Goal: Task Accomplishment & Management: Manage account settings

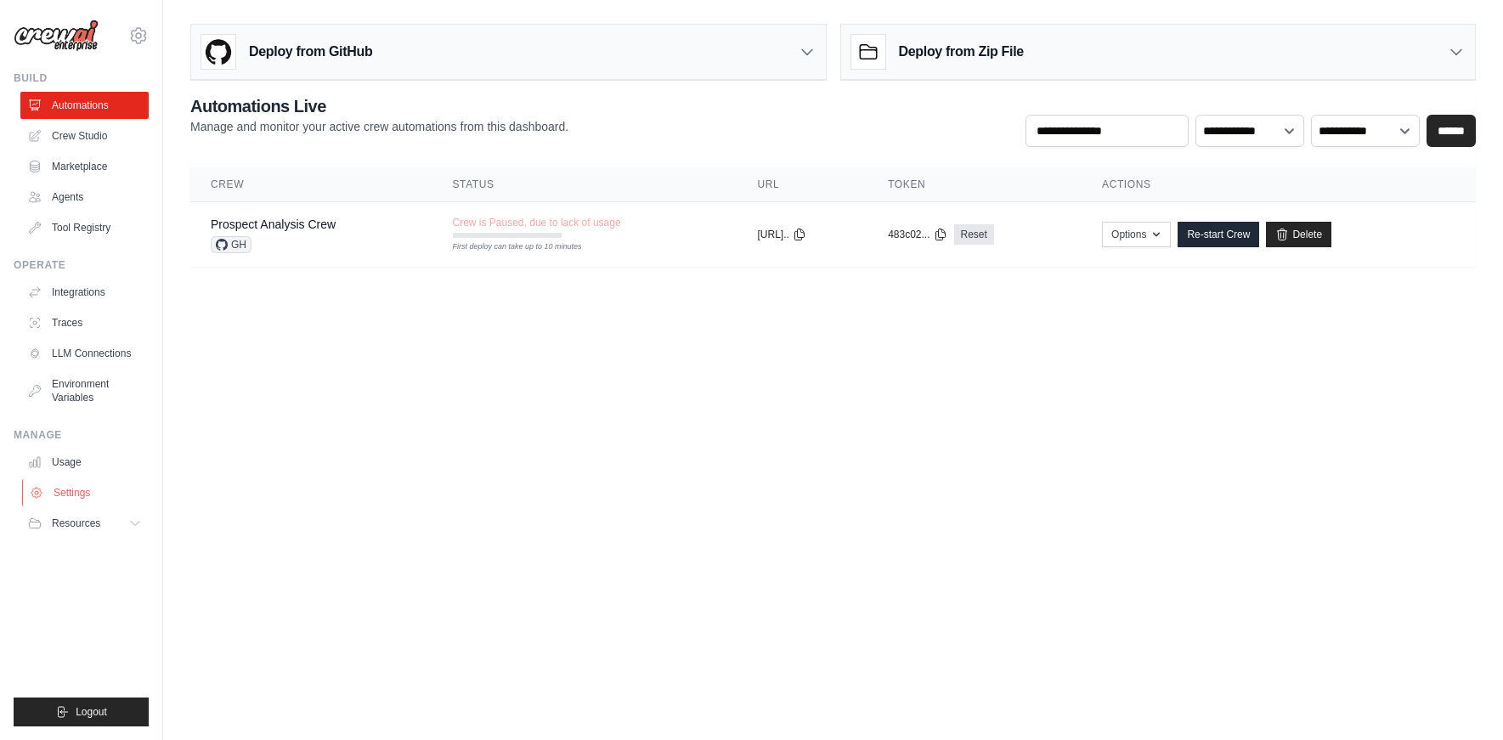
click at [77, 497] on link "Settings" at bounding box center [86, 492] width 128 height 27
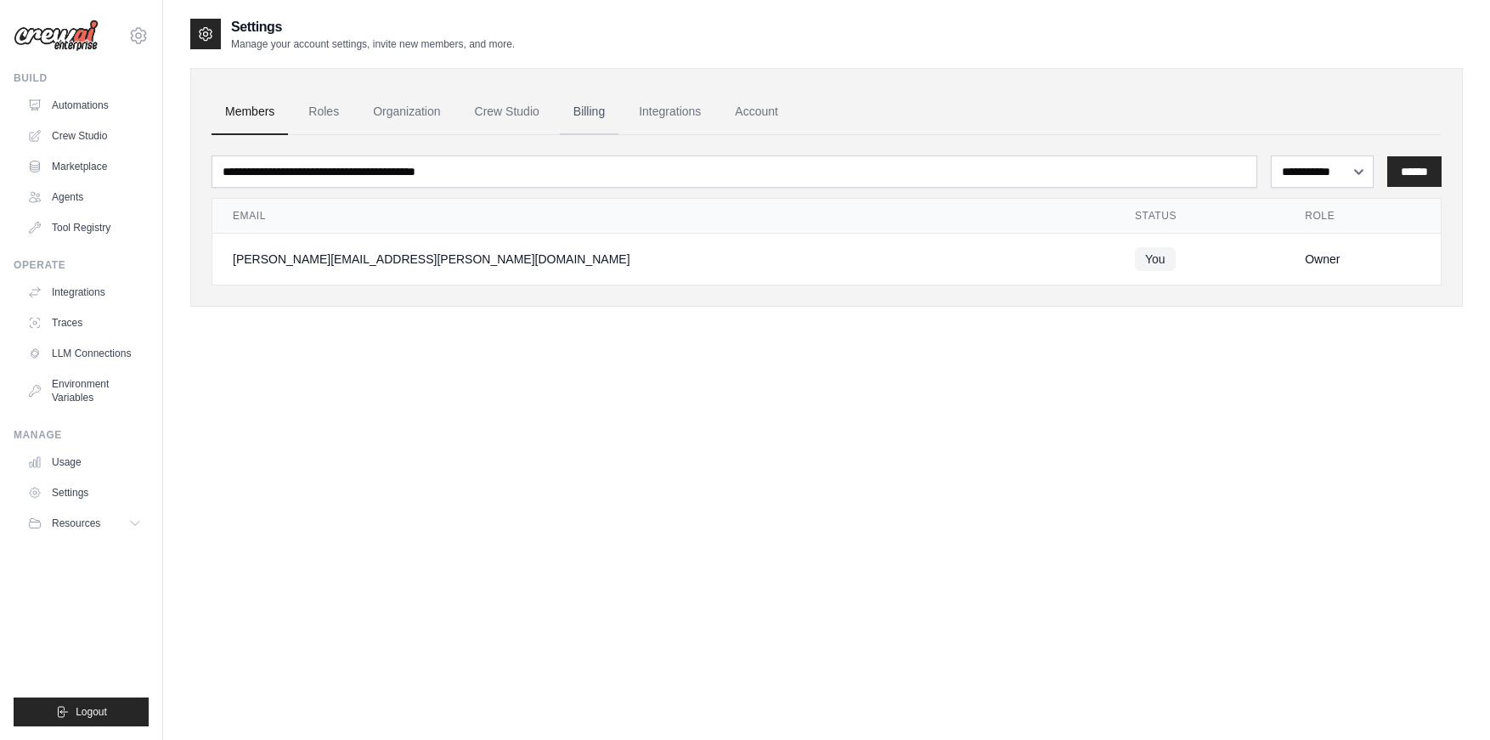
click at [591, 117] on link "Billing" at bounding box center [589, 112] width 59 height 46
